Goal: Transaction & Acquisition: Purchase product/service

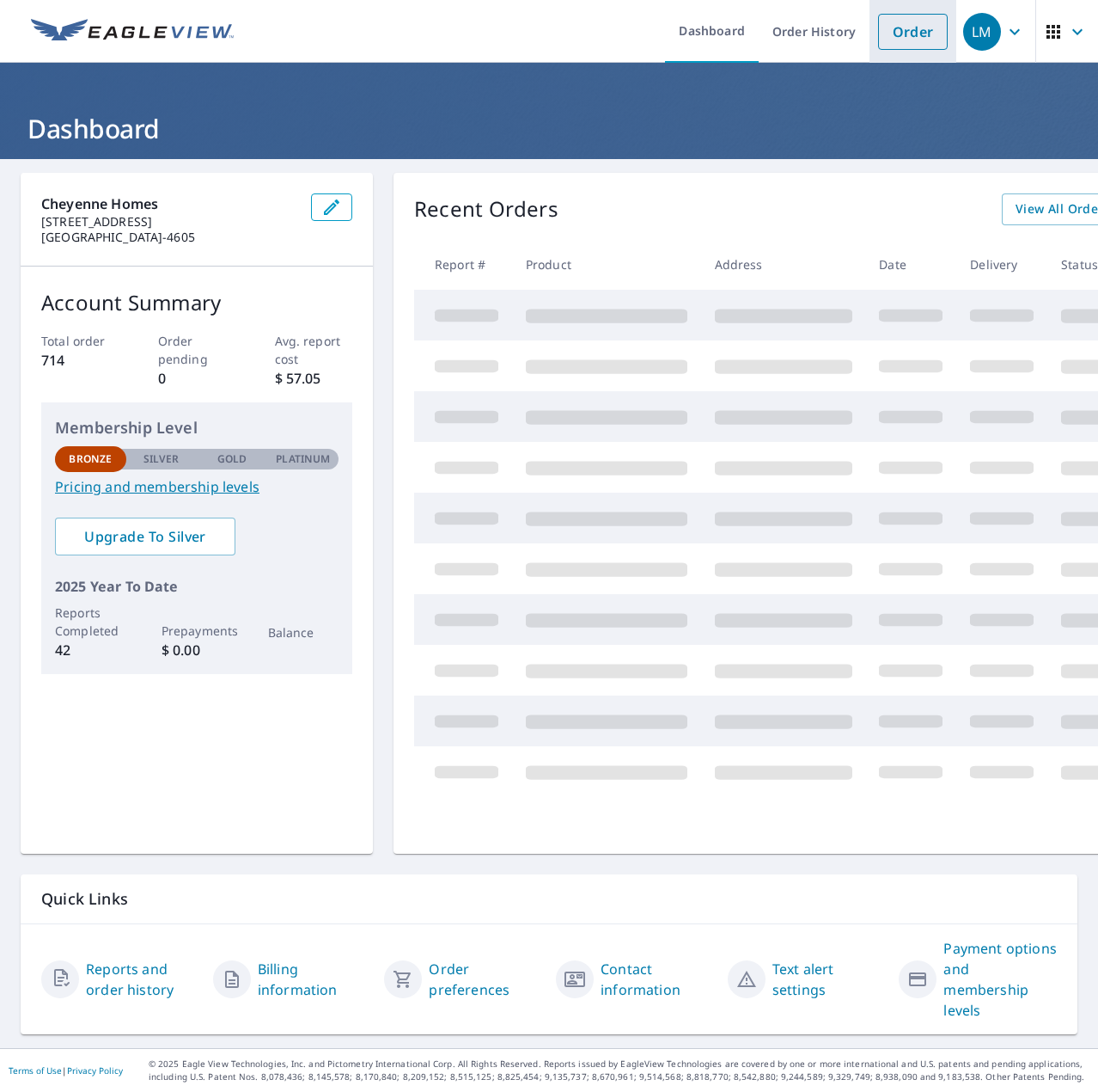
click at [908, 30] on link "Order" at bounding box center [912, 32] width 70 height 36
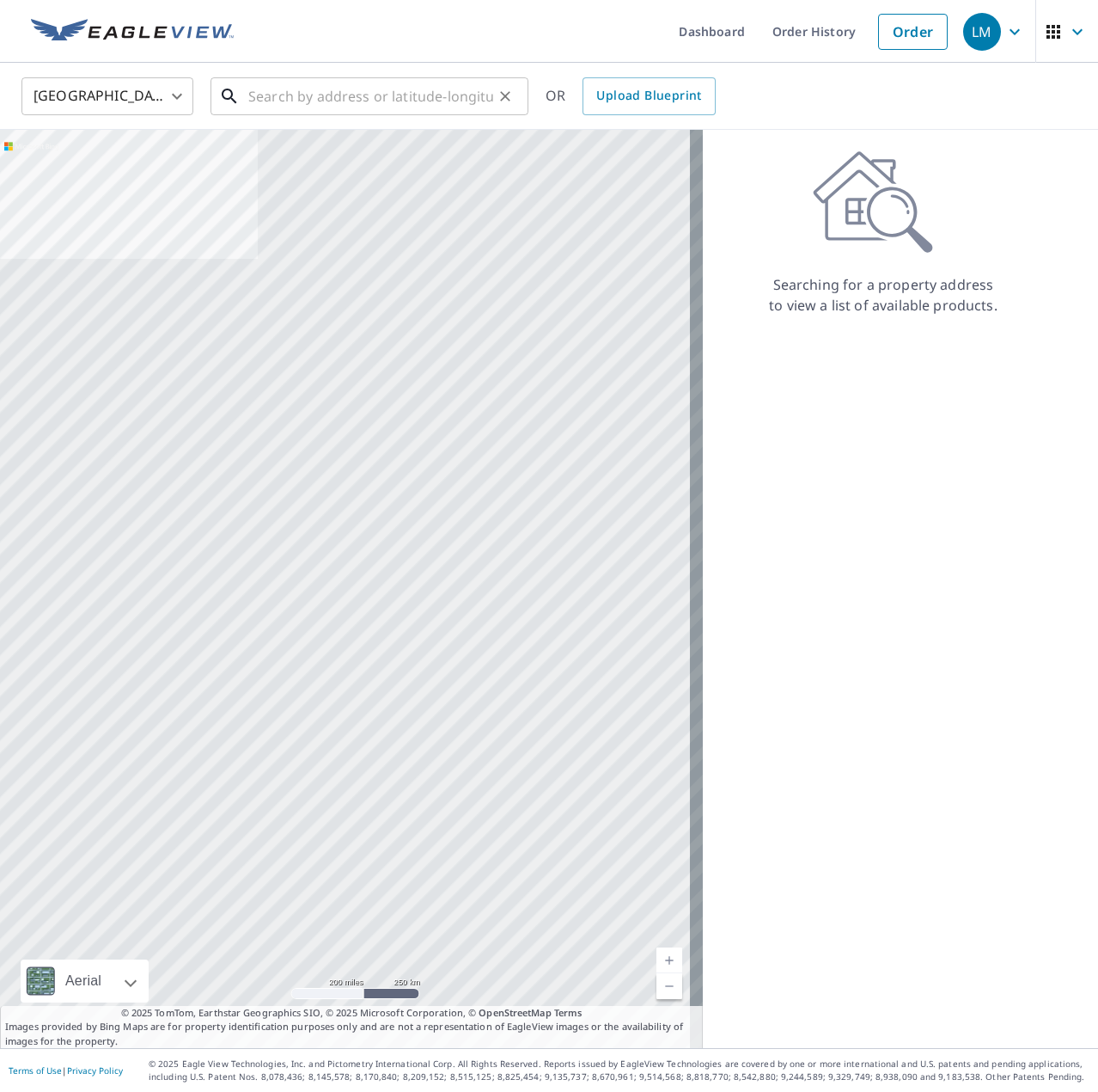
drag, startPoint x: 290, startPoint y: 96, endPoint x: 300, endPoint y: 98, distance: 10.2
click at [297, 98] on input "text" at bounding box center [371, 96] width 245 height 48
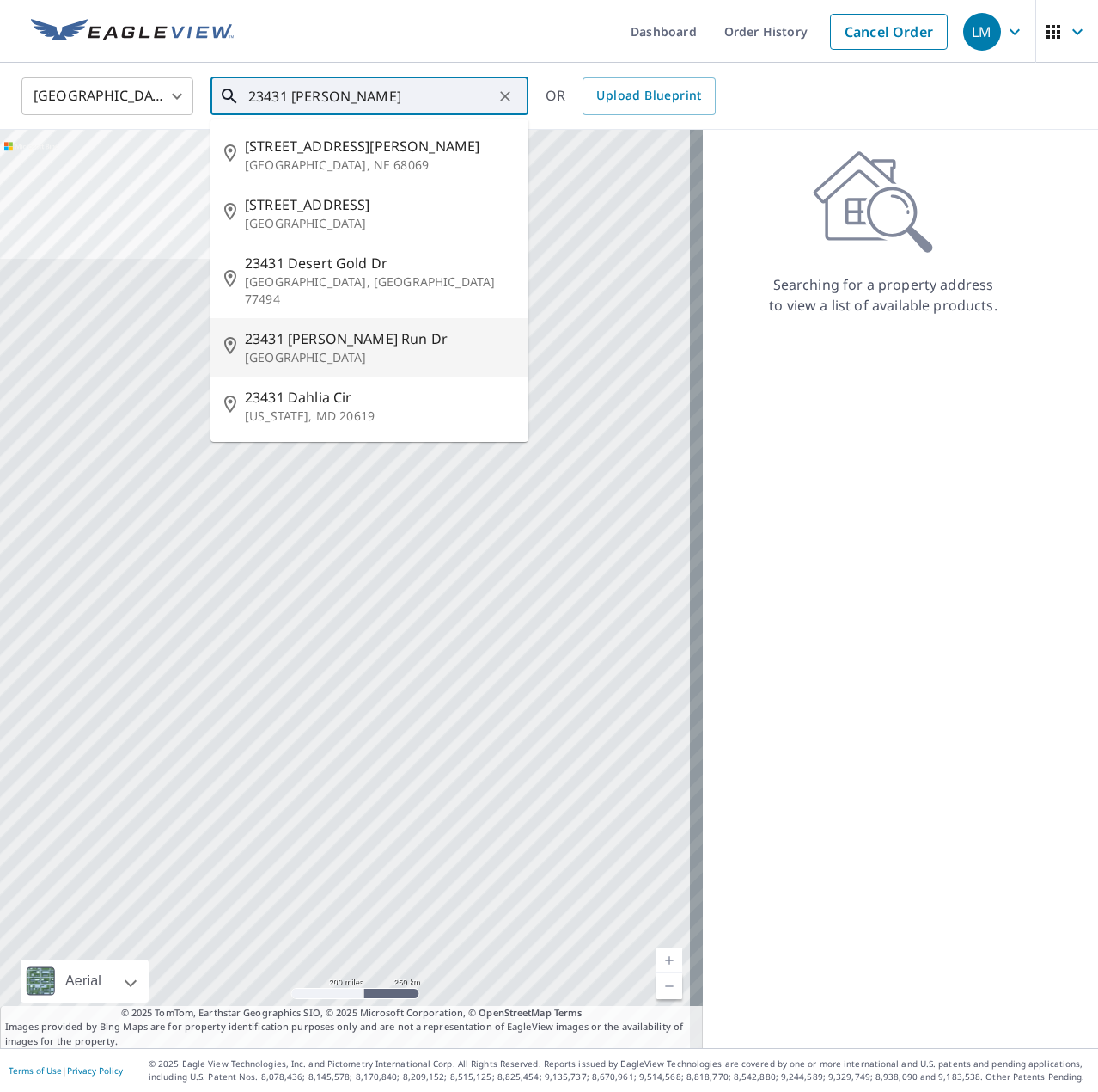
click at [280, 328] on span "23431 [PERSON_NAME] Run Dr" at bounding box center [380, 338] width 270 height 21
type input "[STREET_ADDRESS][PERSON_NAME][PERSON_NAME]"
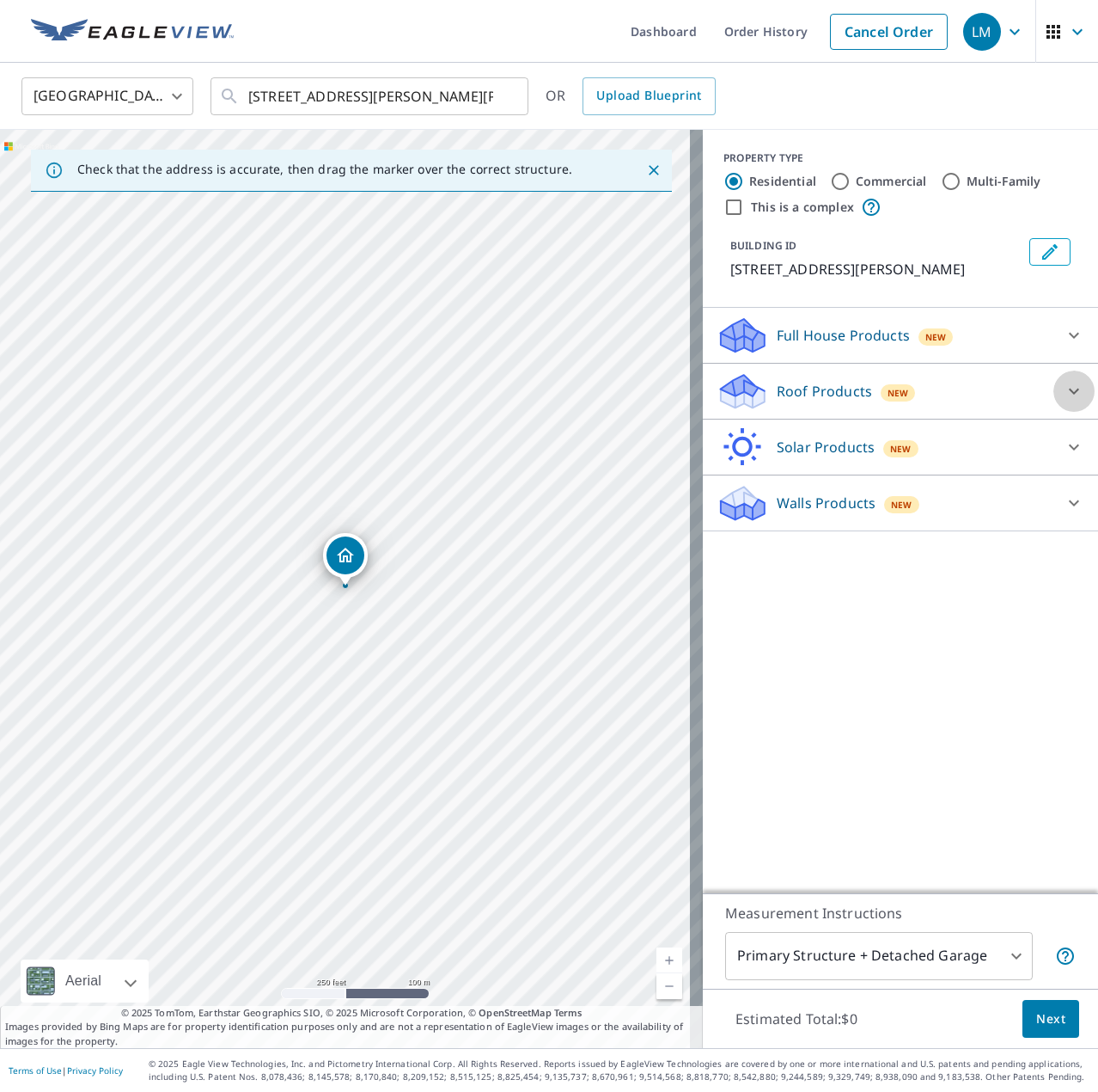
click at [1067, 389] on icon at bounding box center [1074, 391] width 21 height 21
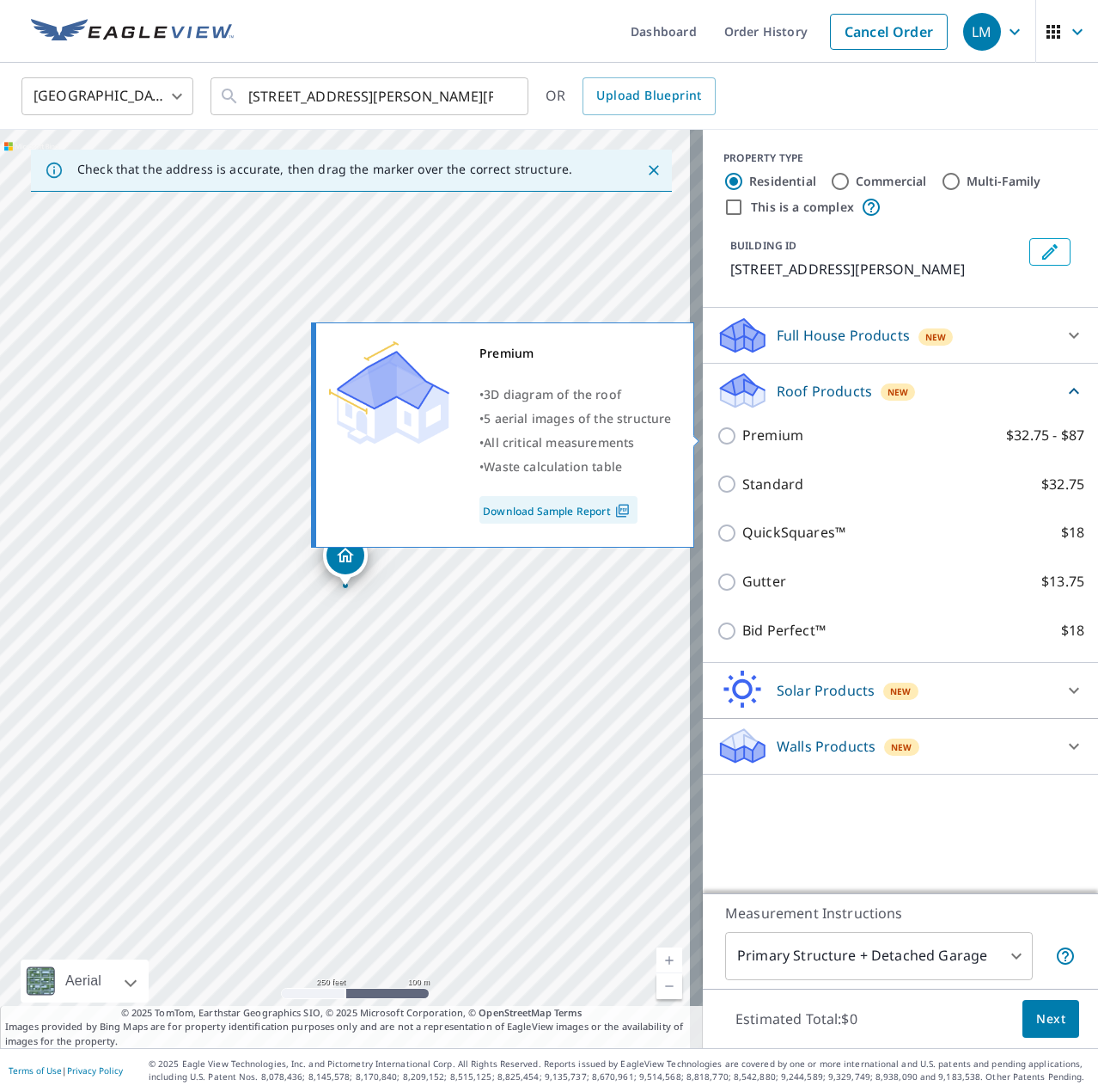
click at [720, 433] on input "Premium $32.75 - $87" at bounding box center [729, 435] width 25 height 21
checkbox input "true"
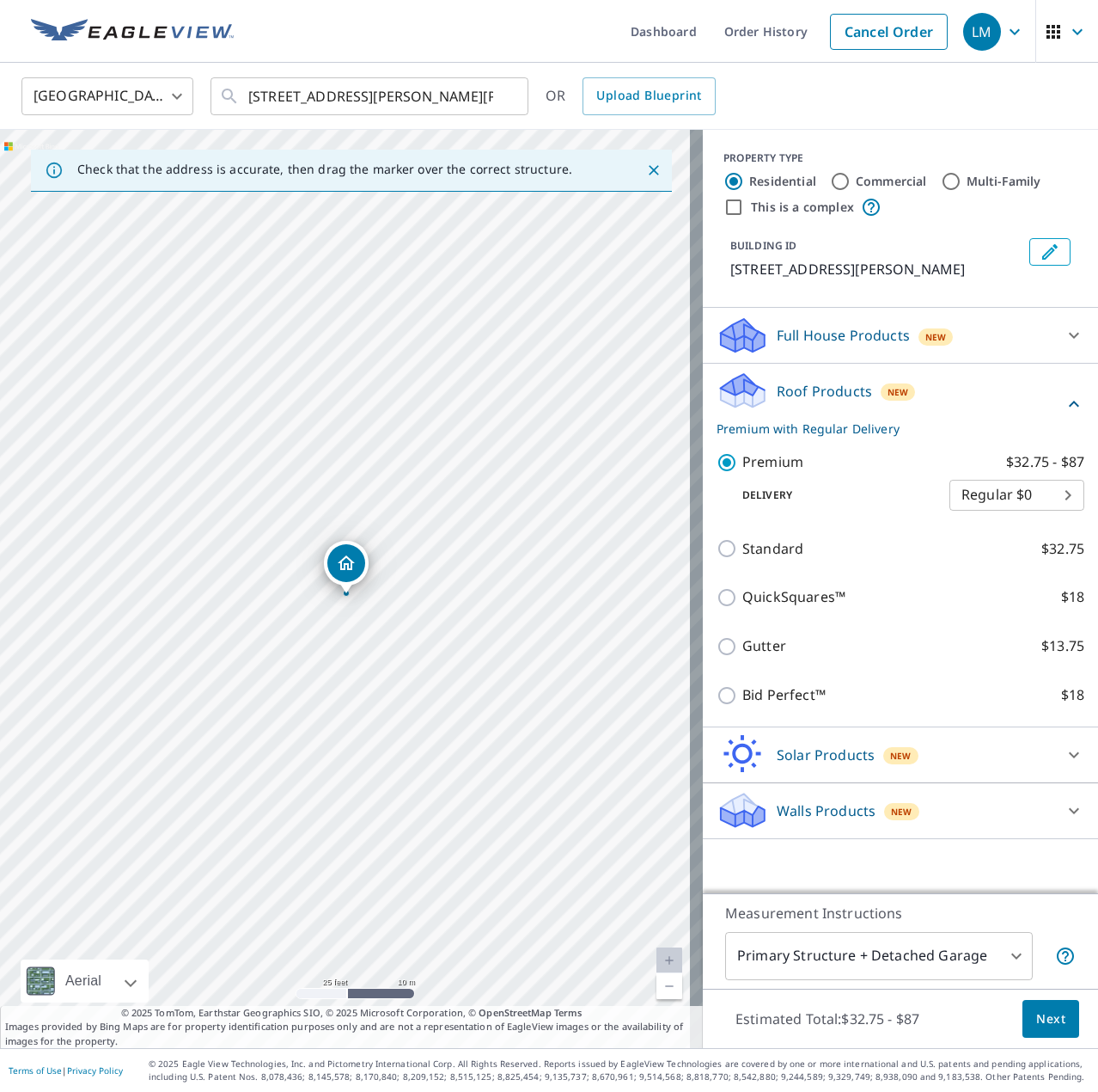
click at [347, 566] on icon "Dropped pin, building 1, Residential property, 23431 Dukes Run Dr Spring, TX 77…" at bounding box center [346, 563] width 17 height 14
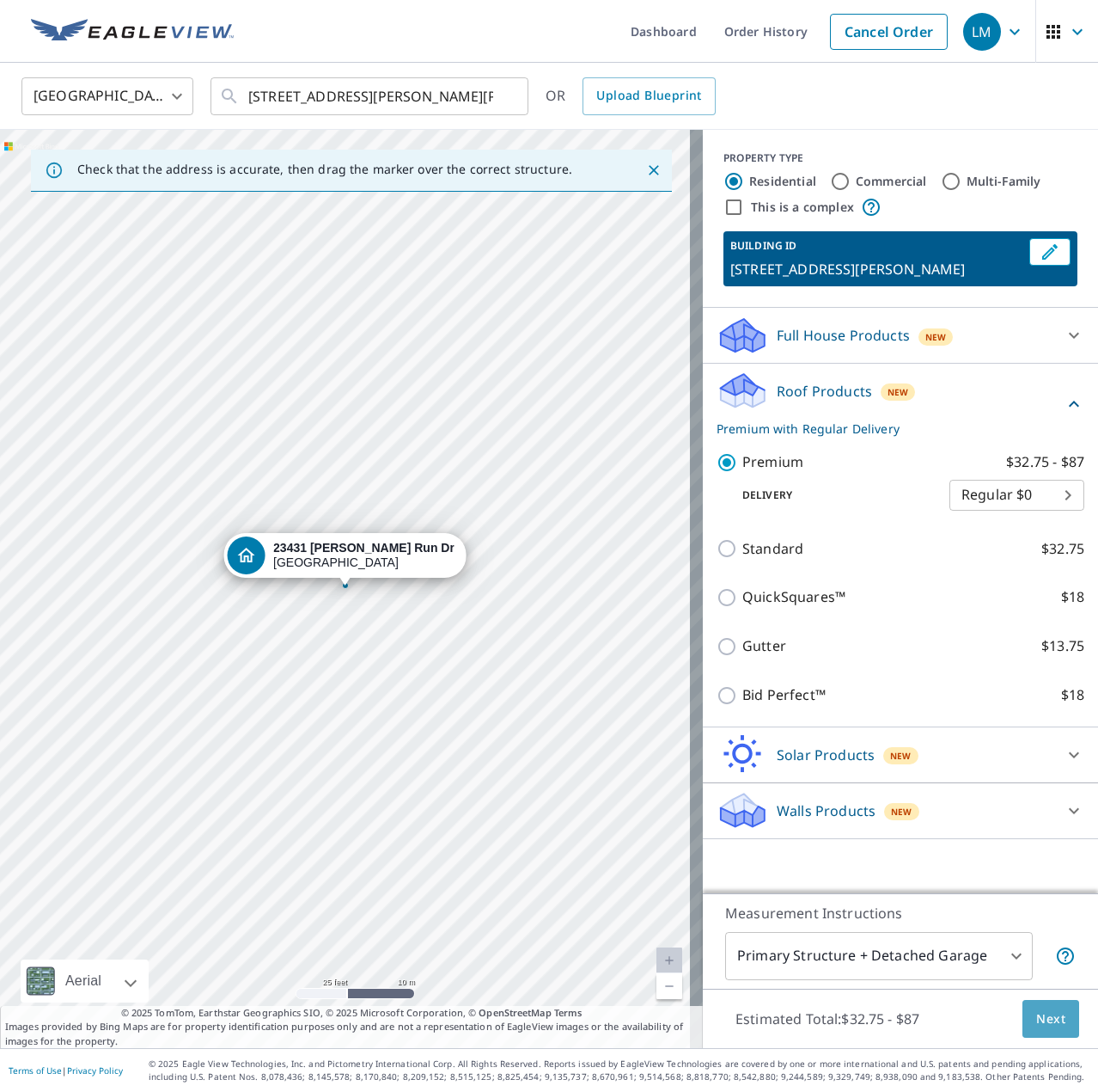
click at [1036, 1013] on span "Next" at bounding box center [1051, 1020] width 29 height 22
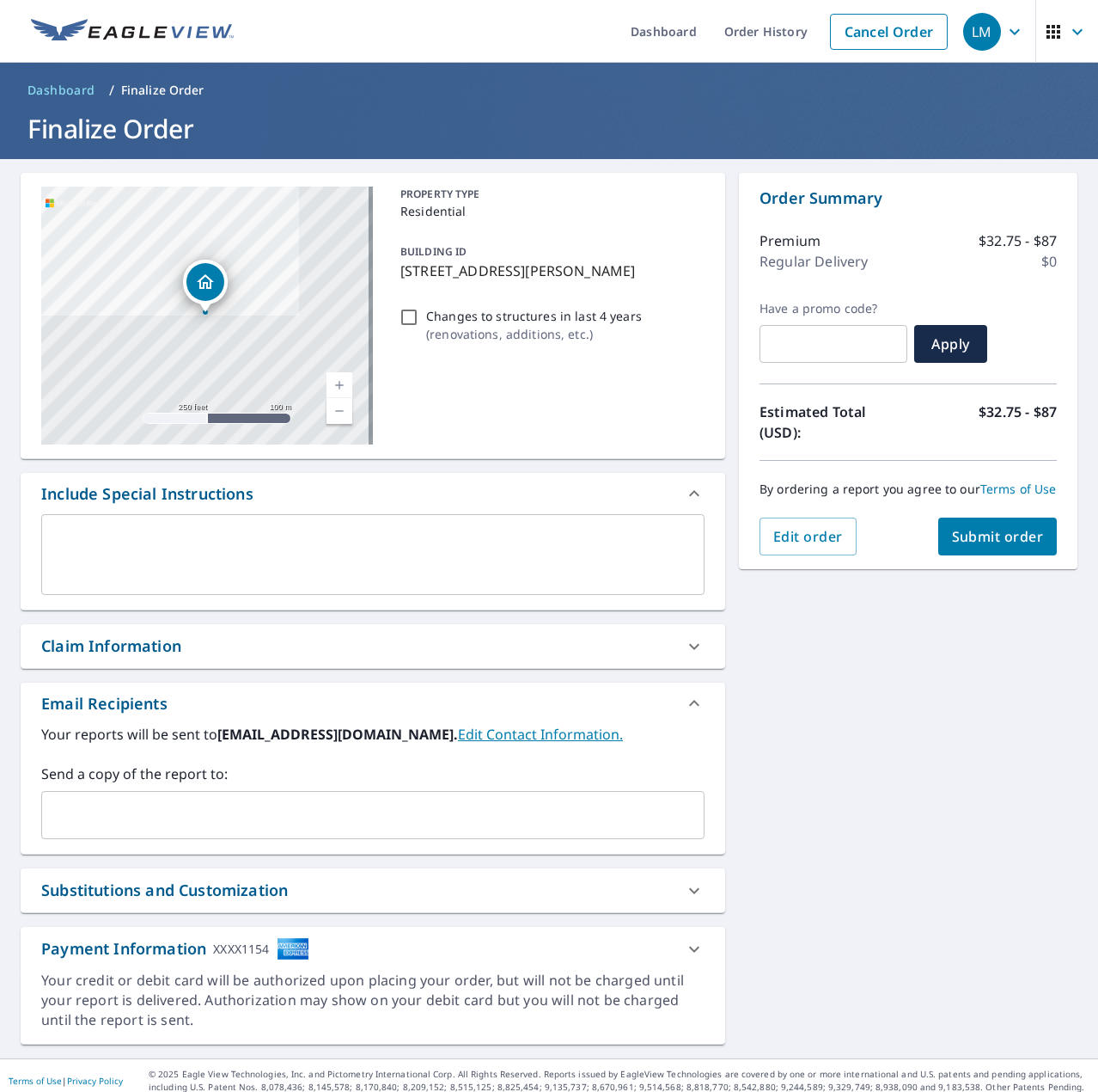
click at [272, 817] on input "text" at bounding box center [360, 815] width 622 height 33
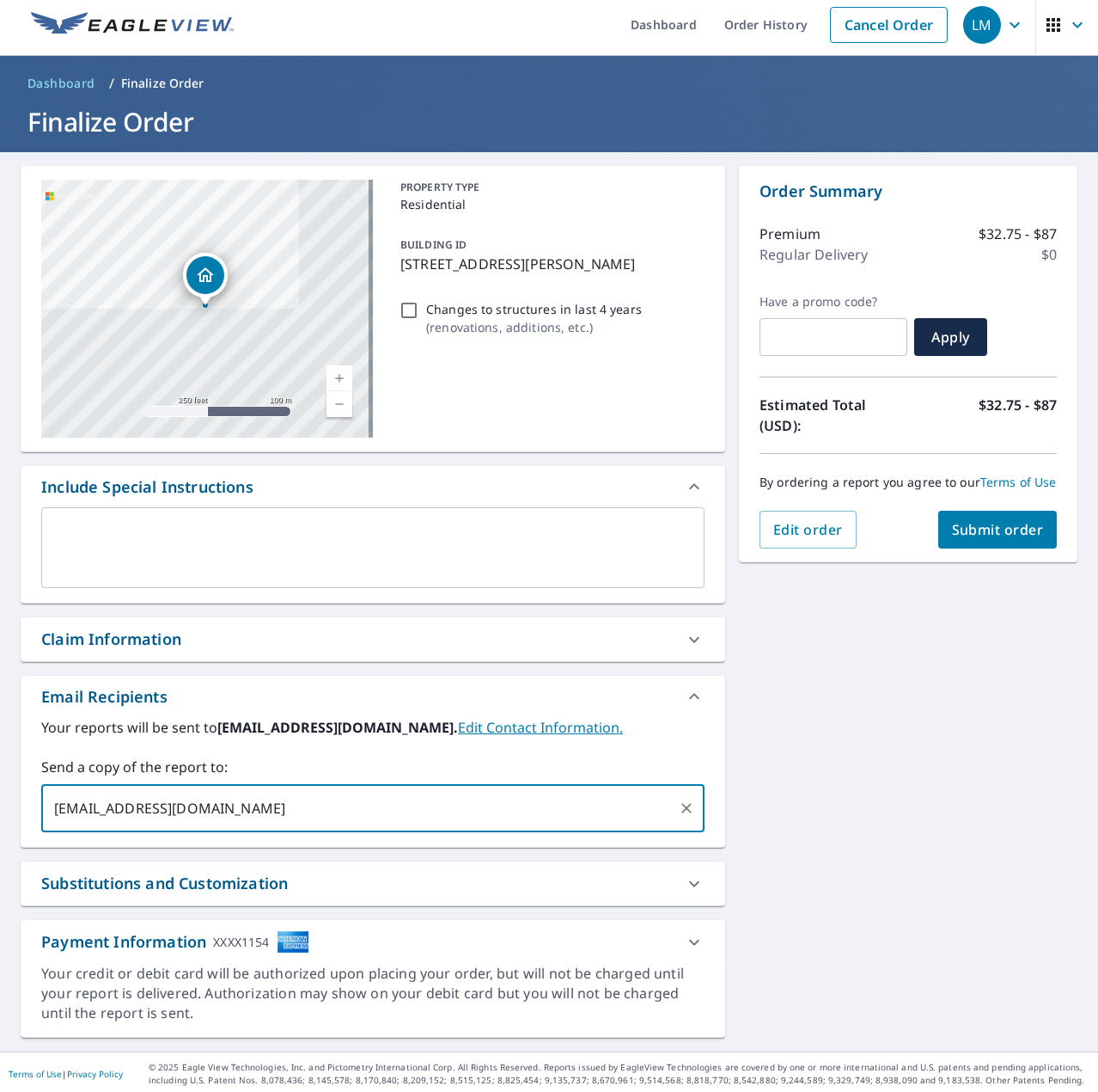
scroll to position [8, 0]
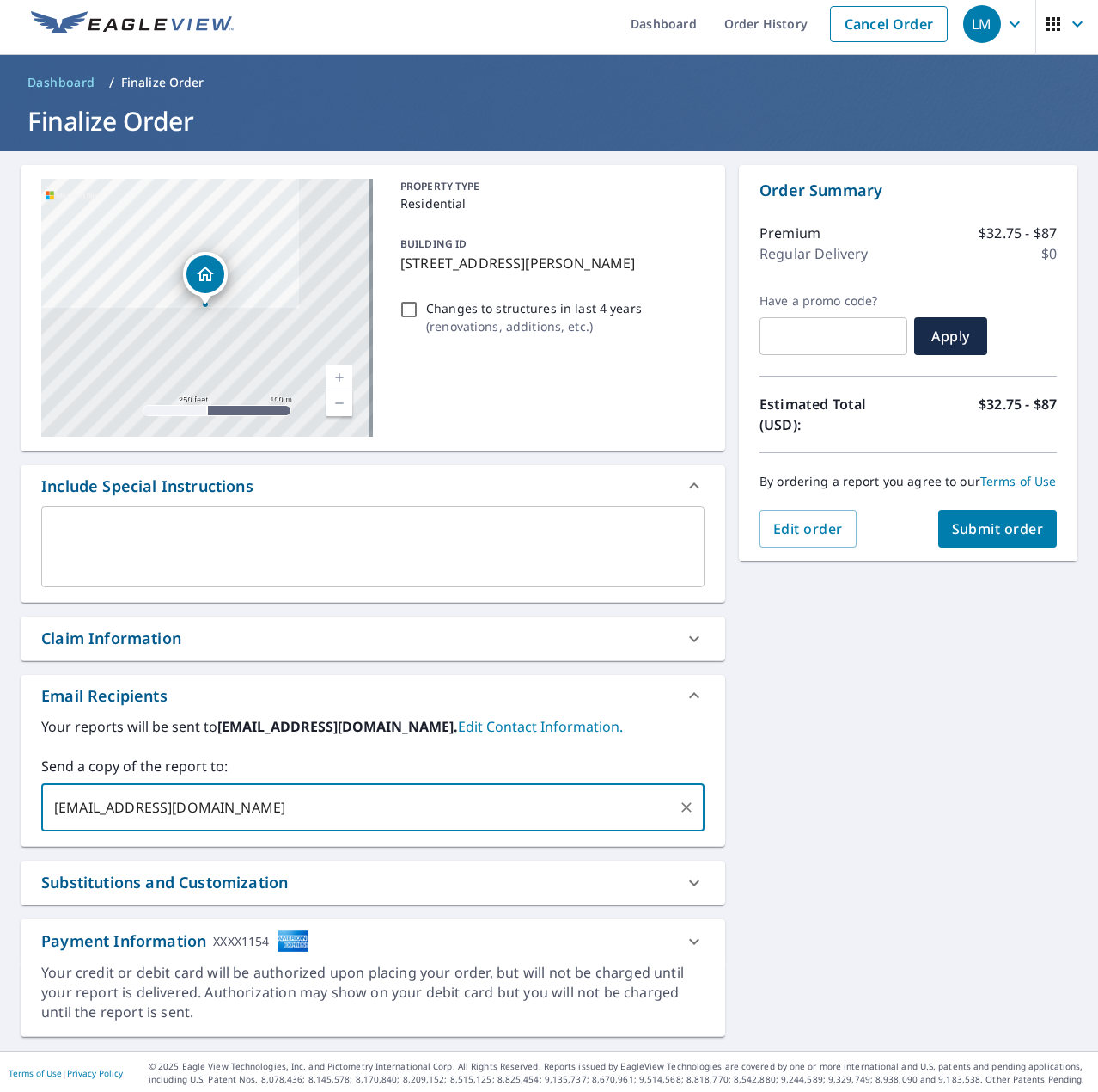
type input "[EMAIL_ADDRESS][DOMAIN_NAME]"
click at [686, 632] on icon at bounding box center [694, 638] width 21 height 21
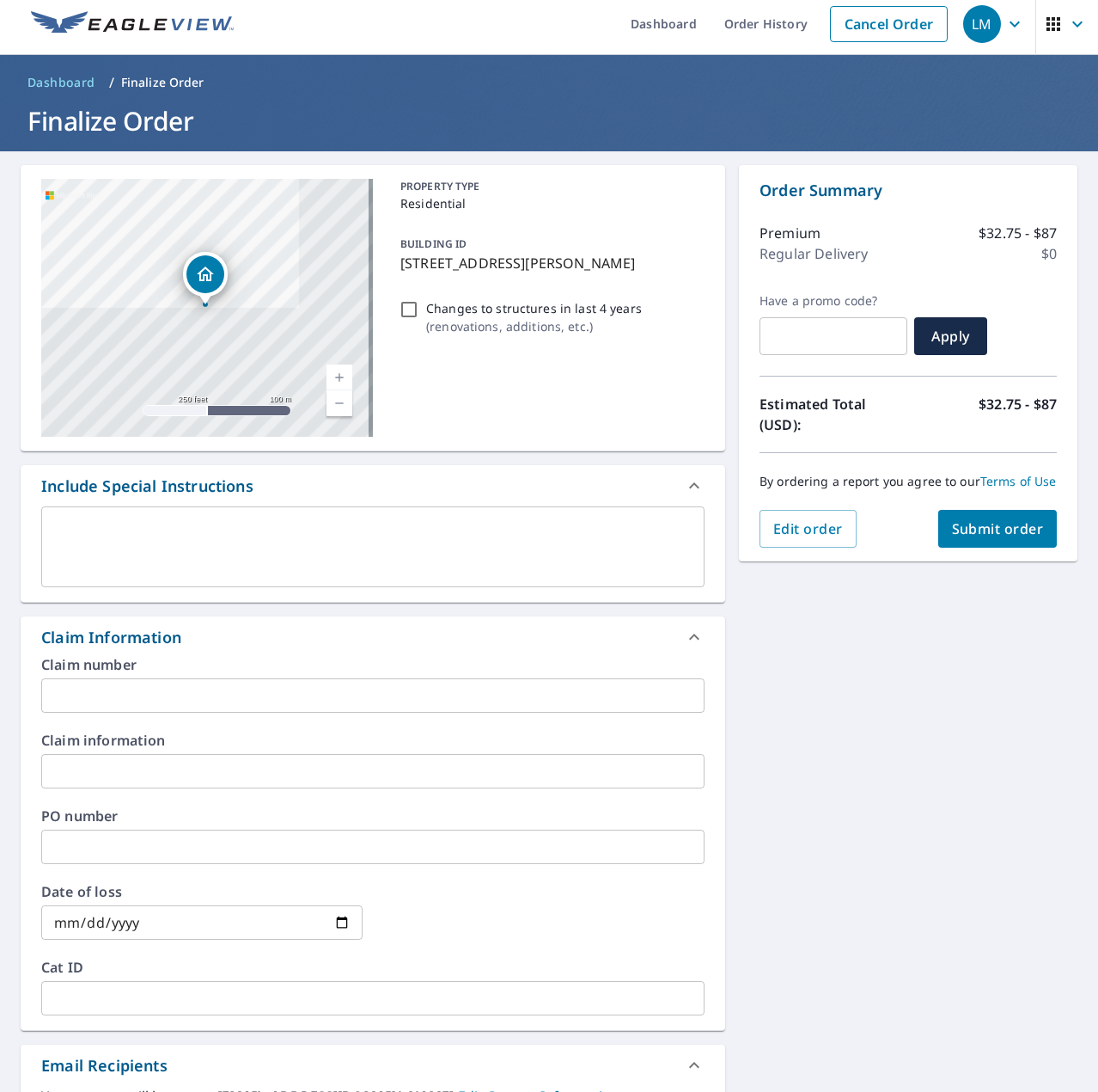
click at [534, 701] on input "text" at bounding box center [373, 695] width 663 height 34
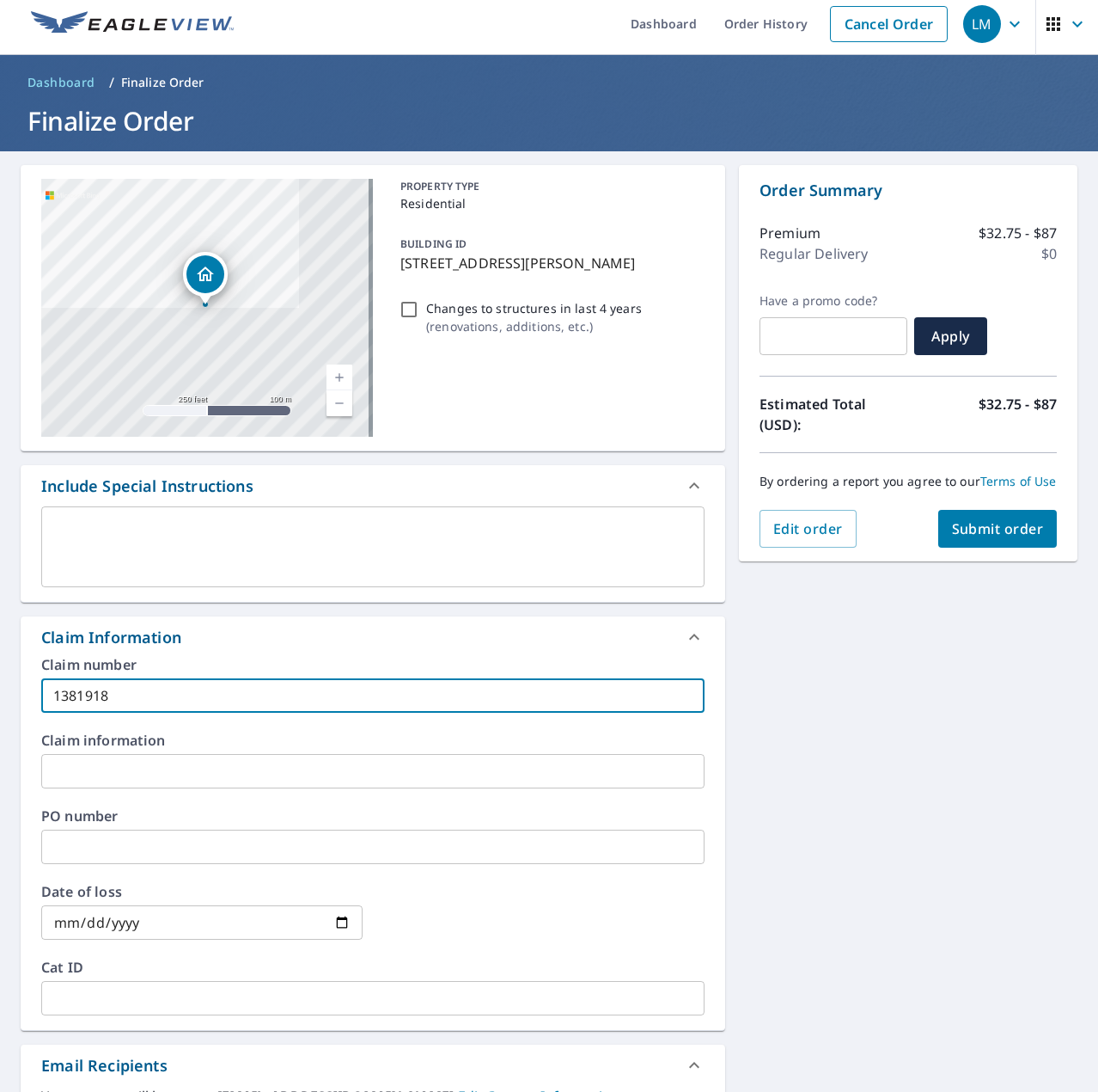
type input "1381918"
click at [157, 922] on input "date" at bounding box center [202, 923] width 322 height 34
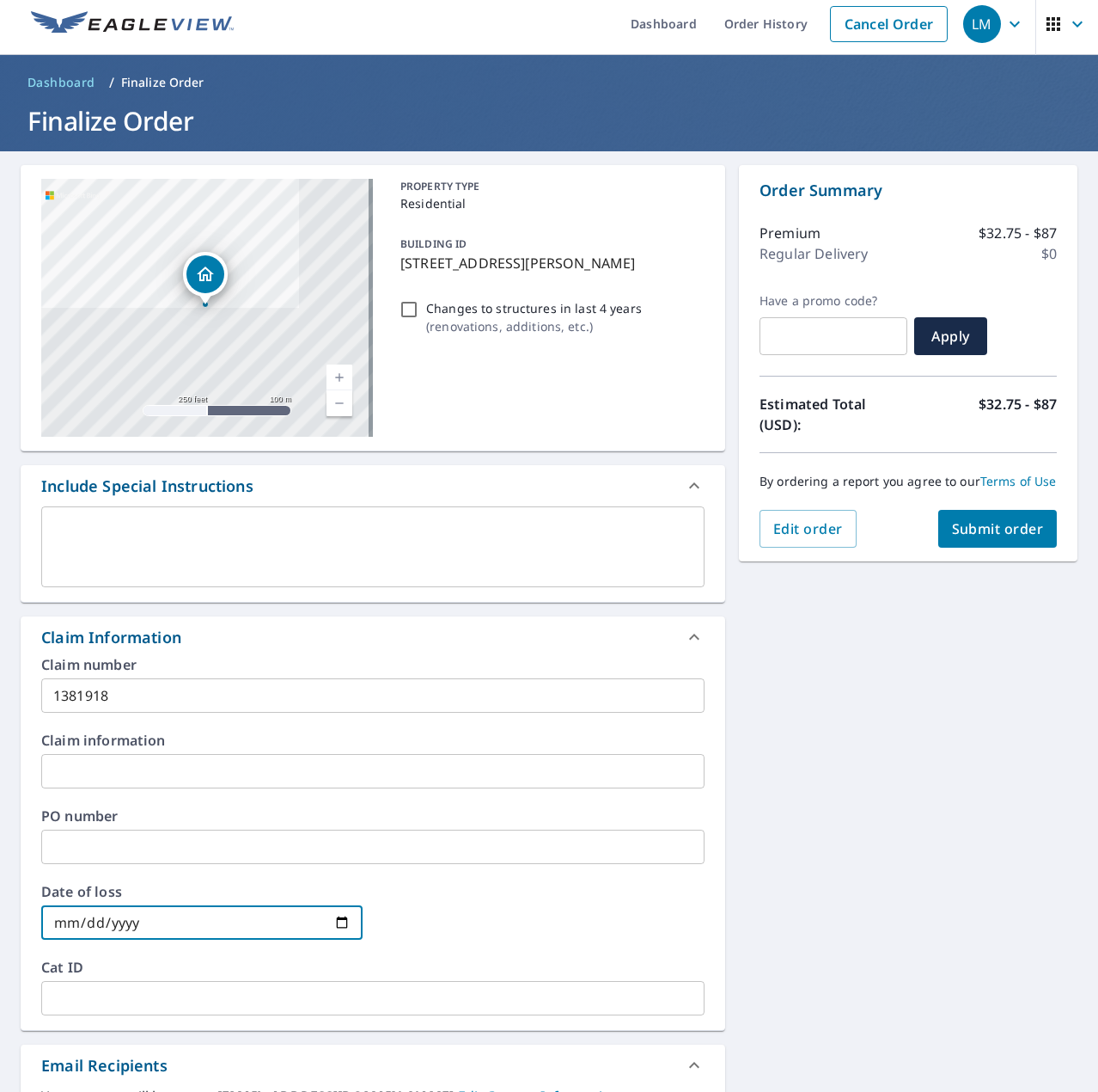
type input "0001-07-08"
type input "[DATE]"
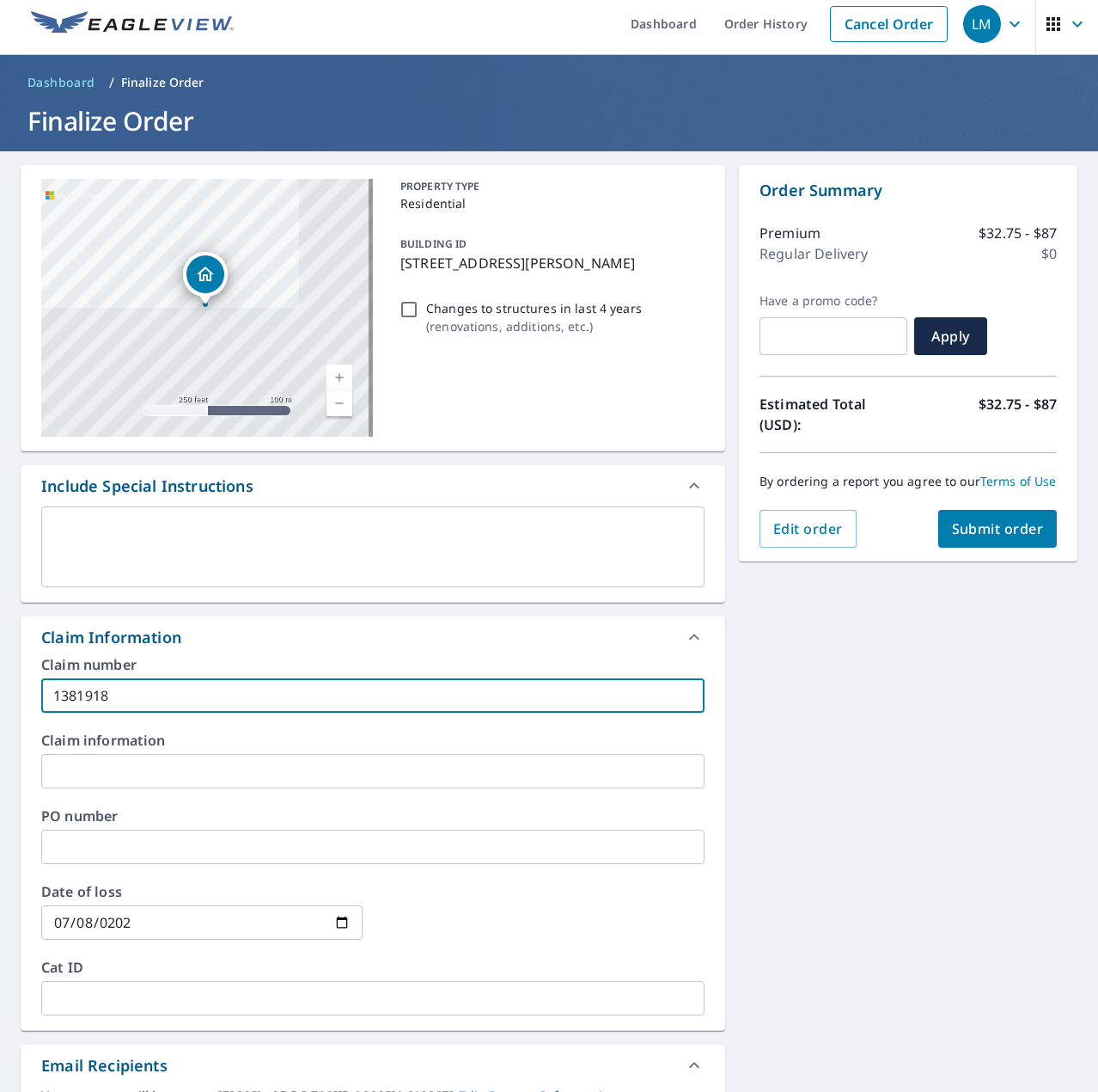
click at [158, 692] on input "1381918" at bounding box center [373, 695] width 663 height 34
click at [172, 697] on input "1381918-244402-" at bounding box center [373, 695] width 663 height 34
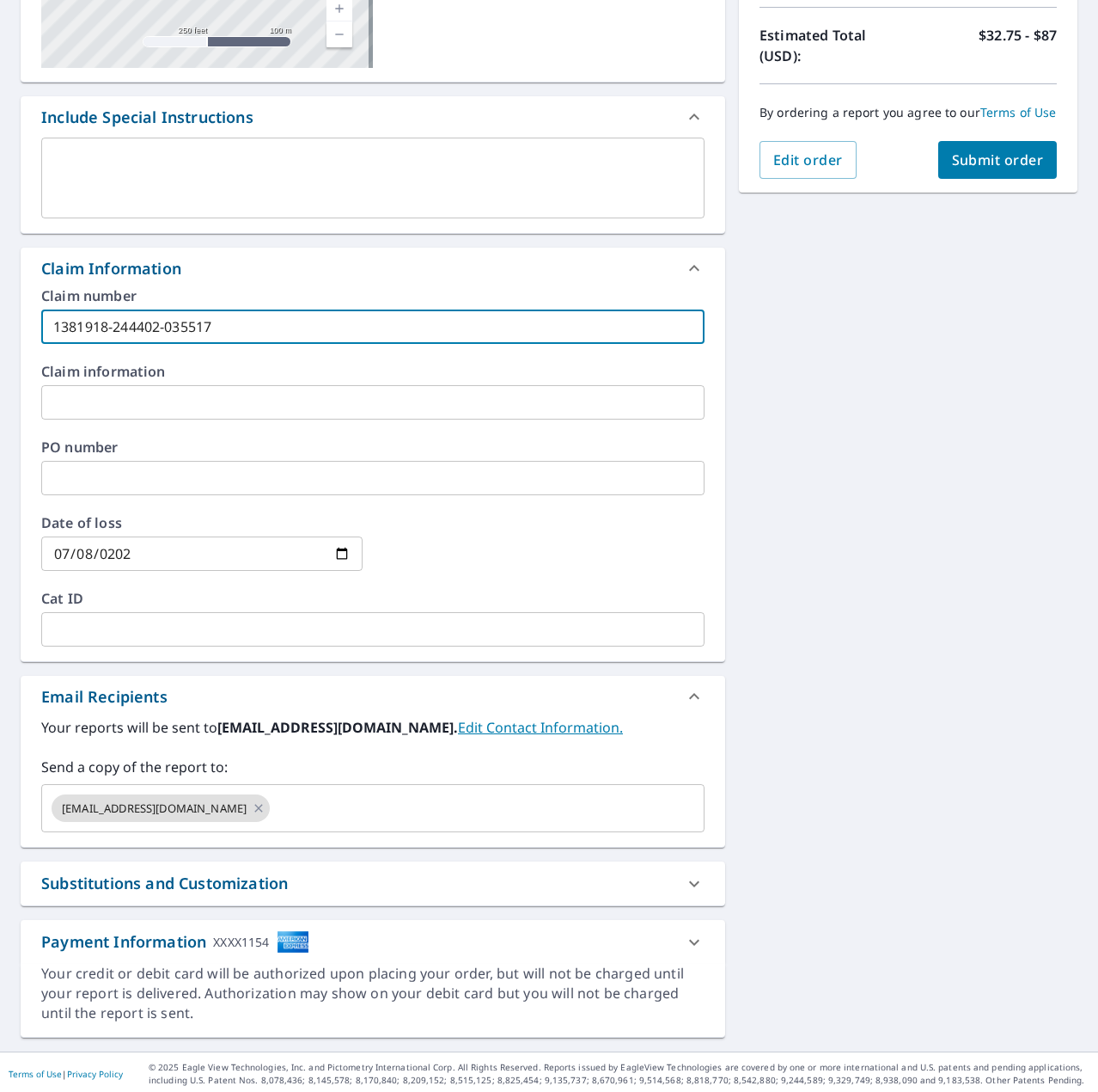
scroll to position [377, 0]
type input "1381918-244402-035517"
click at [958, 169] on span "Submit order" at bounding box center [997, 159] width 92 height 19
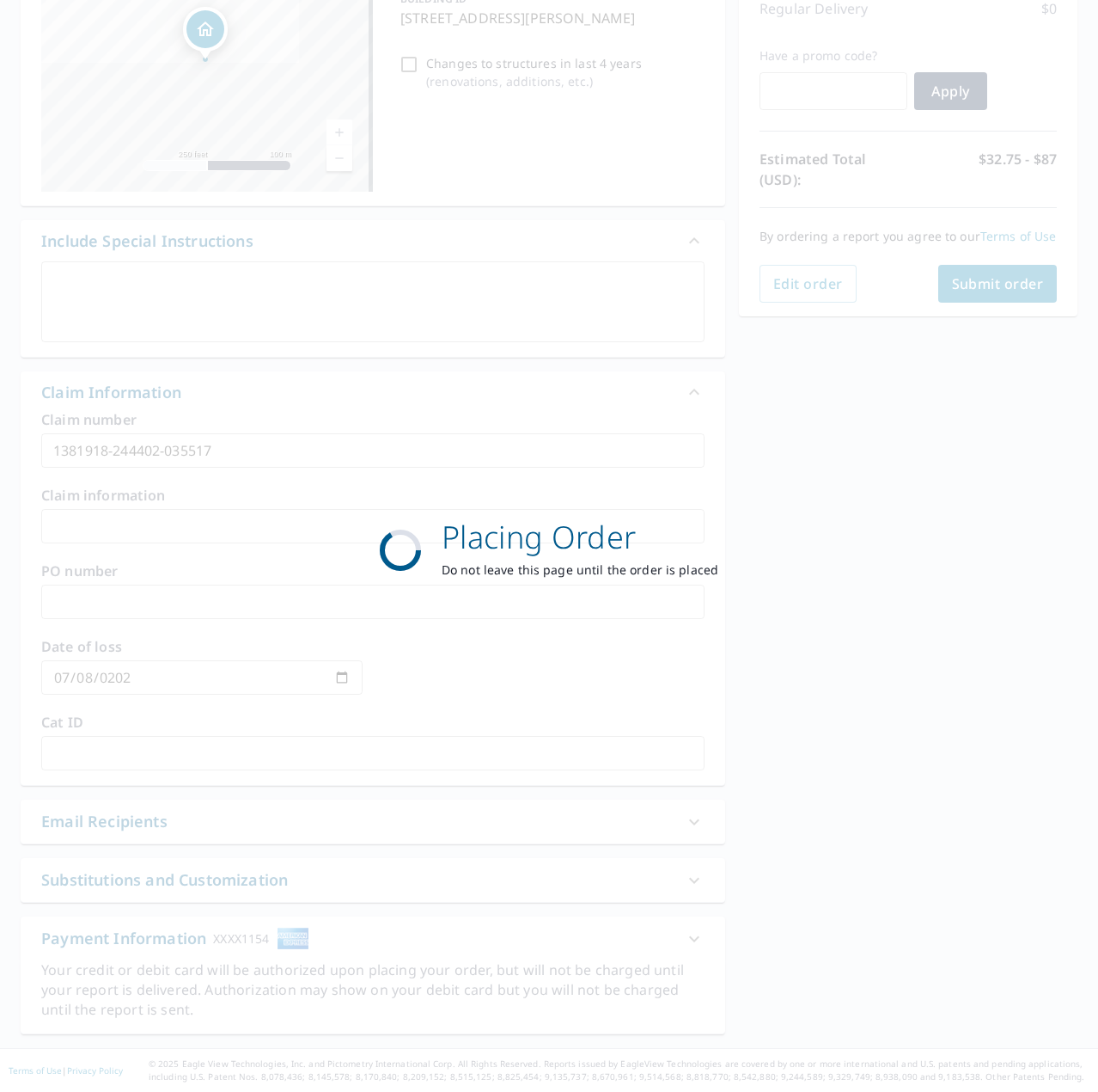
scroll to position [250, 0]
